Goal: Transaction & Acquisition: Purchase product/service

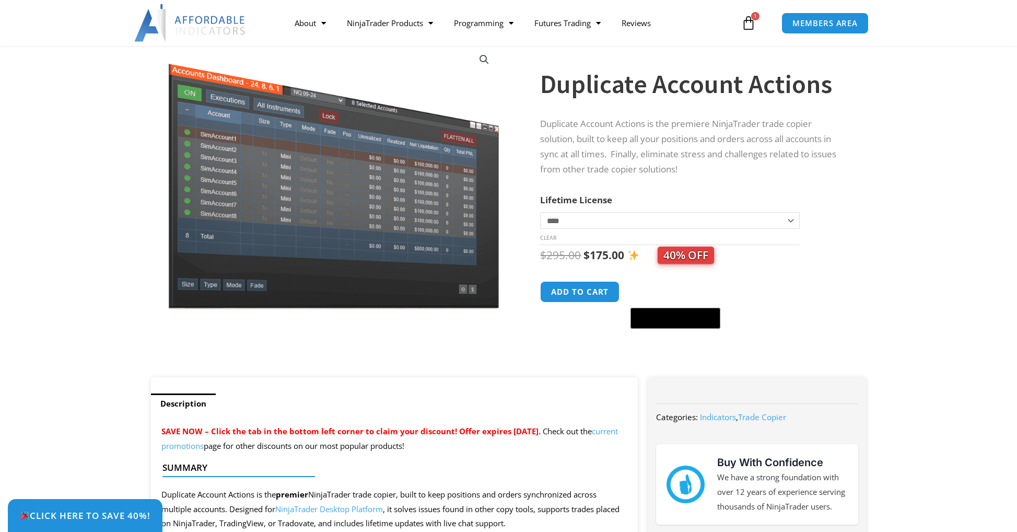
scroll to position [250, 0]
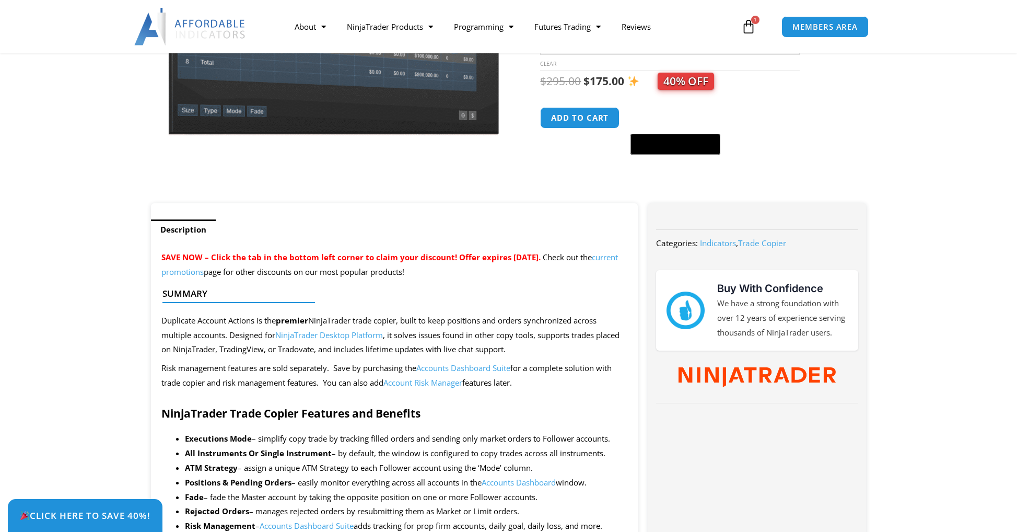
click at [752, 31] on icon at bounding box center [748, 26] width 15 height 15
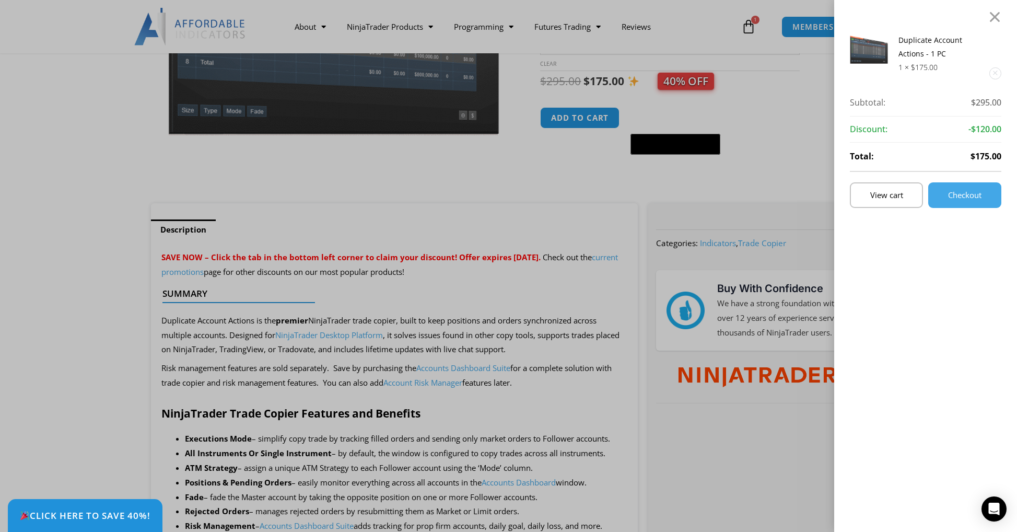
click at [1001, 74] on link "Remove this item" at bounding box center [995, 73] width 11 height 11
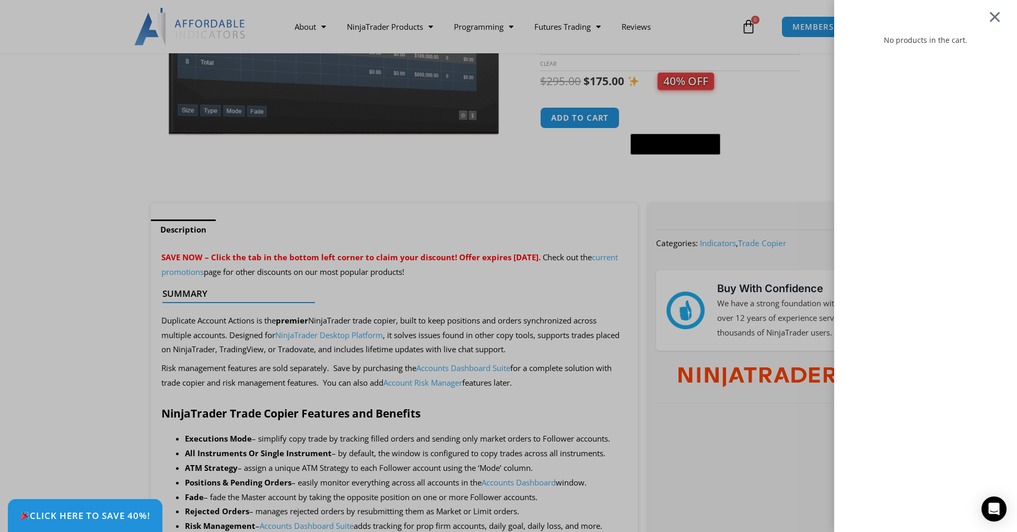
click at [1001, 19] on div at bounding box center [994, 16] width 13 height 13
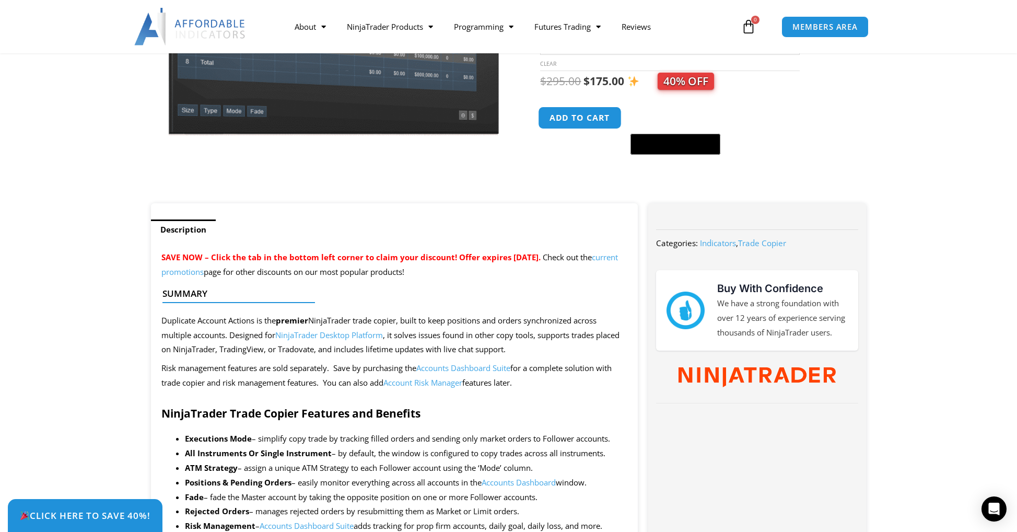
click at [594, 122] on button "Add to cart" at bounding box center [580, 118] width 84 height 22
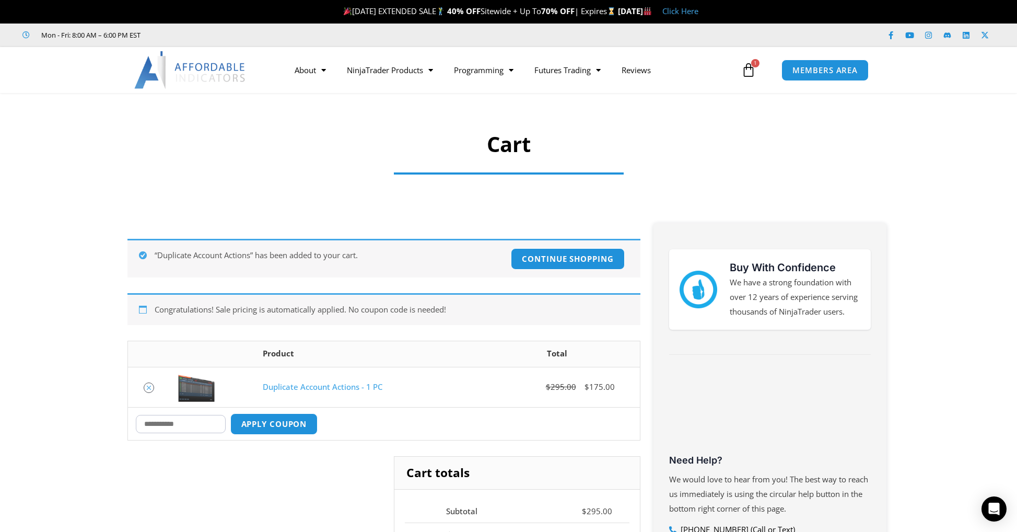
click at [146, 387] on icon "Remove Duplicate Account Actions - 1 PC from cart" at bounding box center [148, 387] width 7 height 7
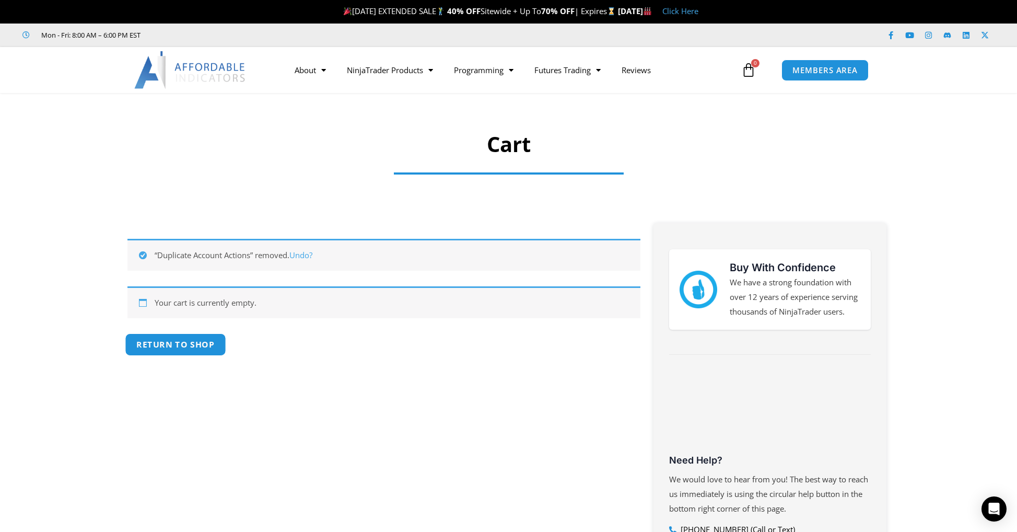
click at [197, 342] on link "Return to shop" at bounding box center [175, 344] width 101 height 22
